Goal: Navigation & Orientation: Find specific page/section

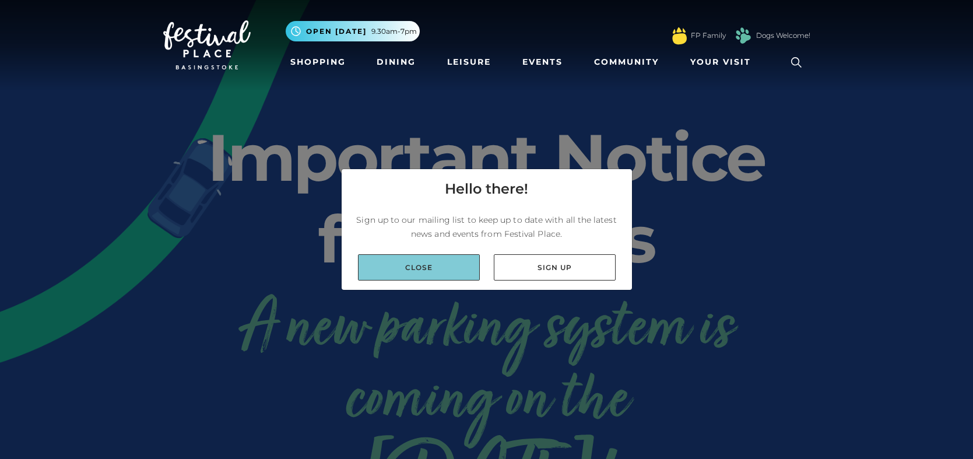
click at [438, 259] on link "Close" at bounding box center [419, 267] width 122 height 26
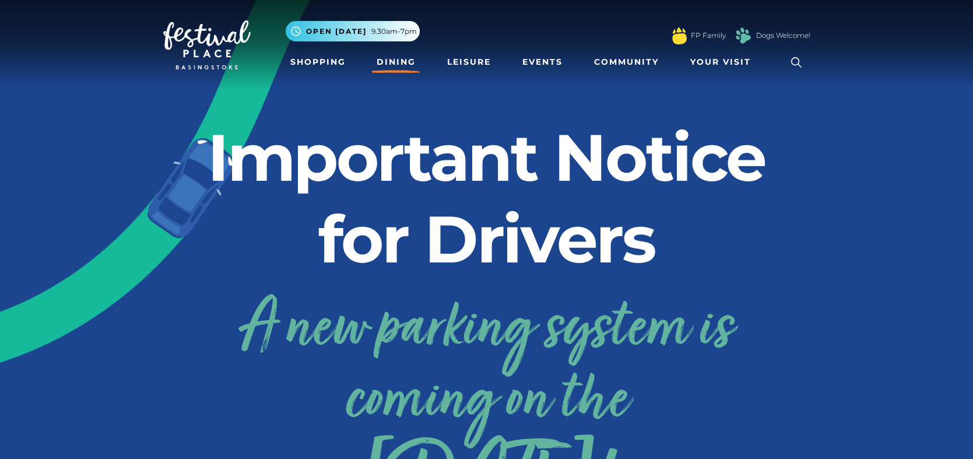
click at [406, 63] on link "Dining" at bounding box center [396, 62] width 48 height 22
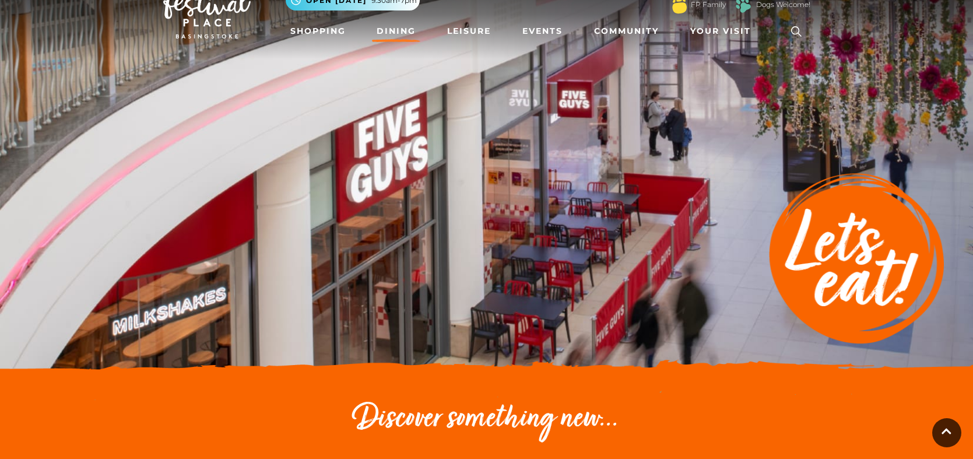
scroll to position [29, 0]
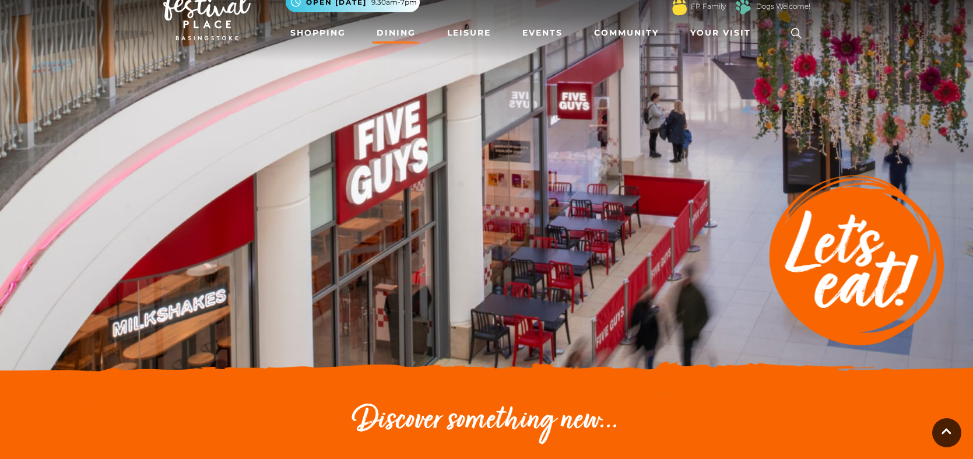
click at [413, 131] on img at bounding box center [486, 175] width 973 height 408
